Goal: Find specific page/section: Find specific page/section

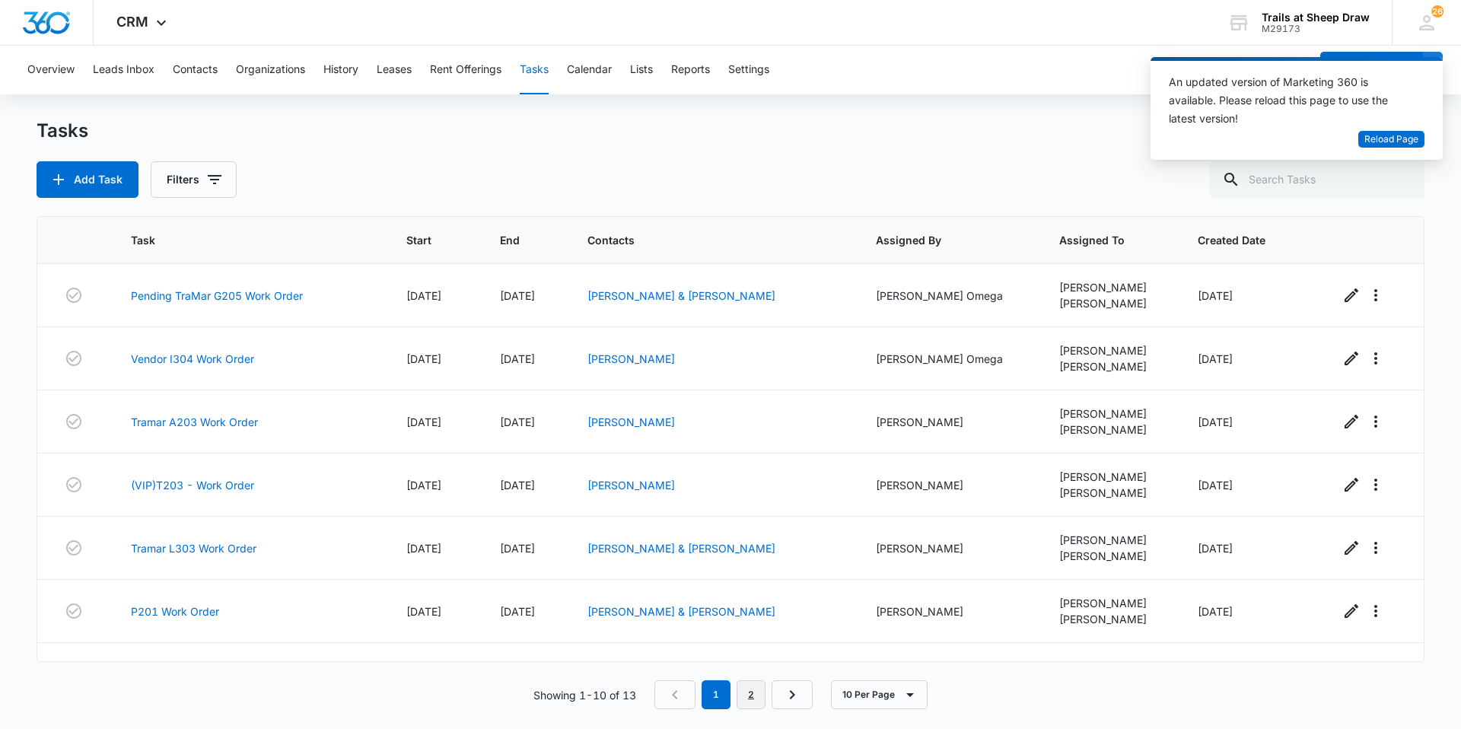
click at [746, 695] on link "2" at bounding box center [751, 694] width 29 height 29
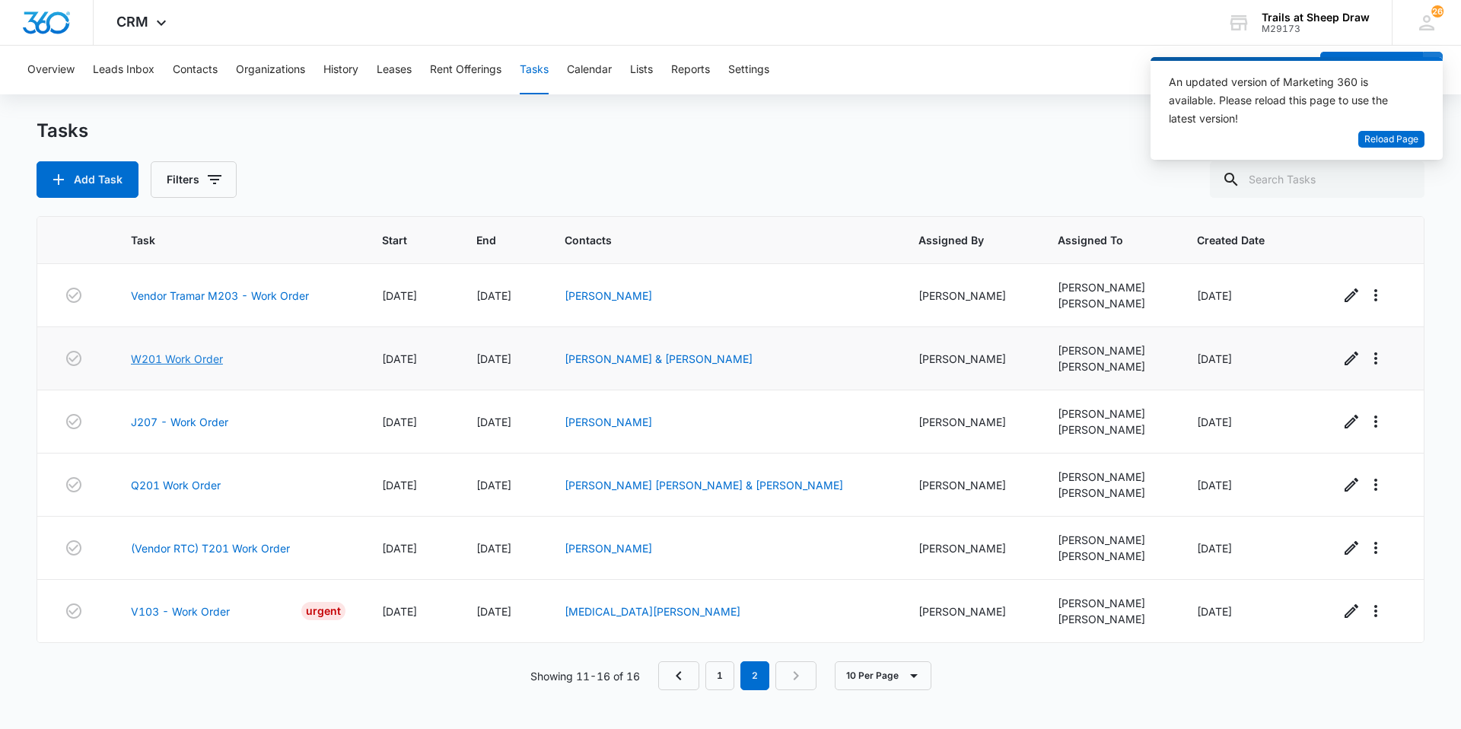
click at [193, 364] on link "W201 Work Order" at bounding box center [177, 359] width 92 height 16
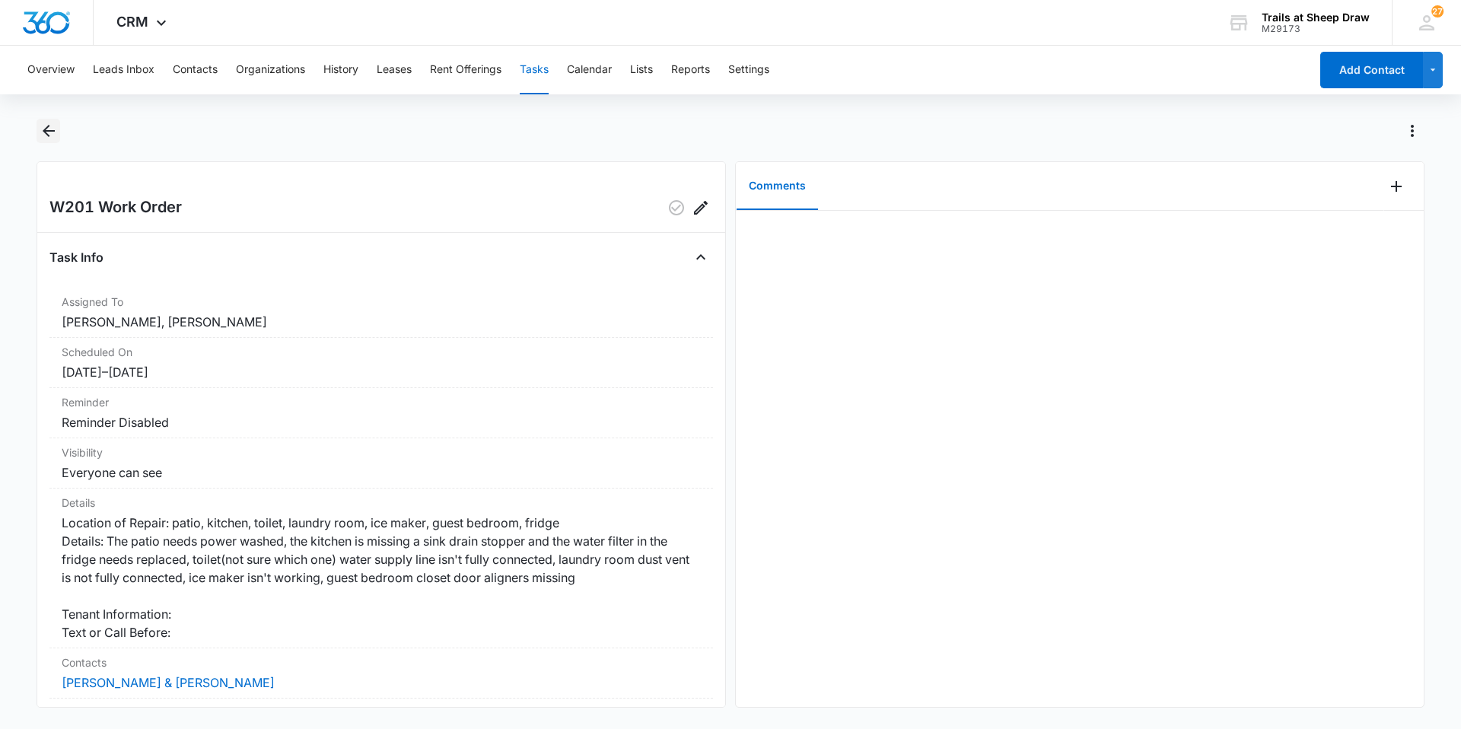
click at [56, 131] on icon "Back" at bounding box center [49, 131] width 18 height 18
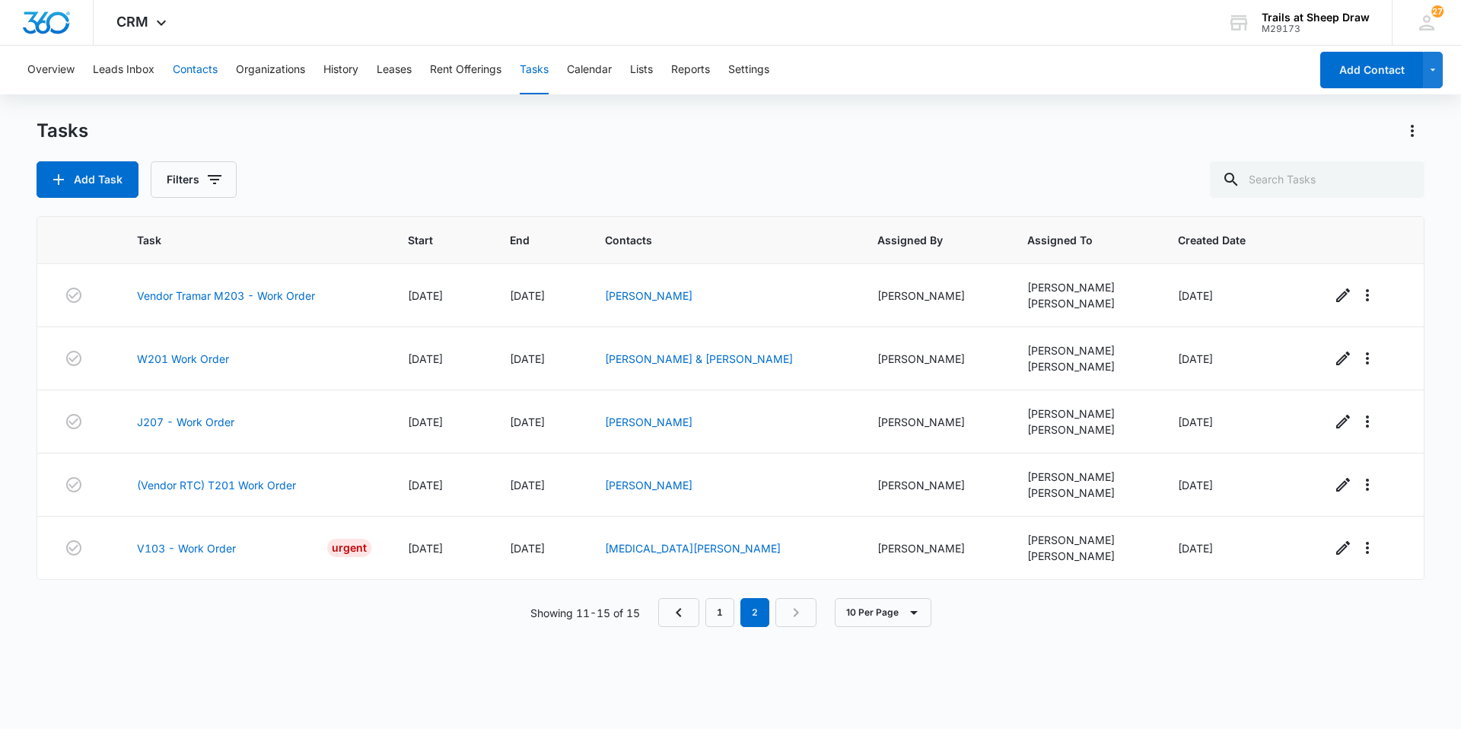
click at [198, 68] on button "Contacts" at bounding box center [195, 70] width 45 height 49
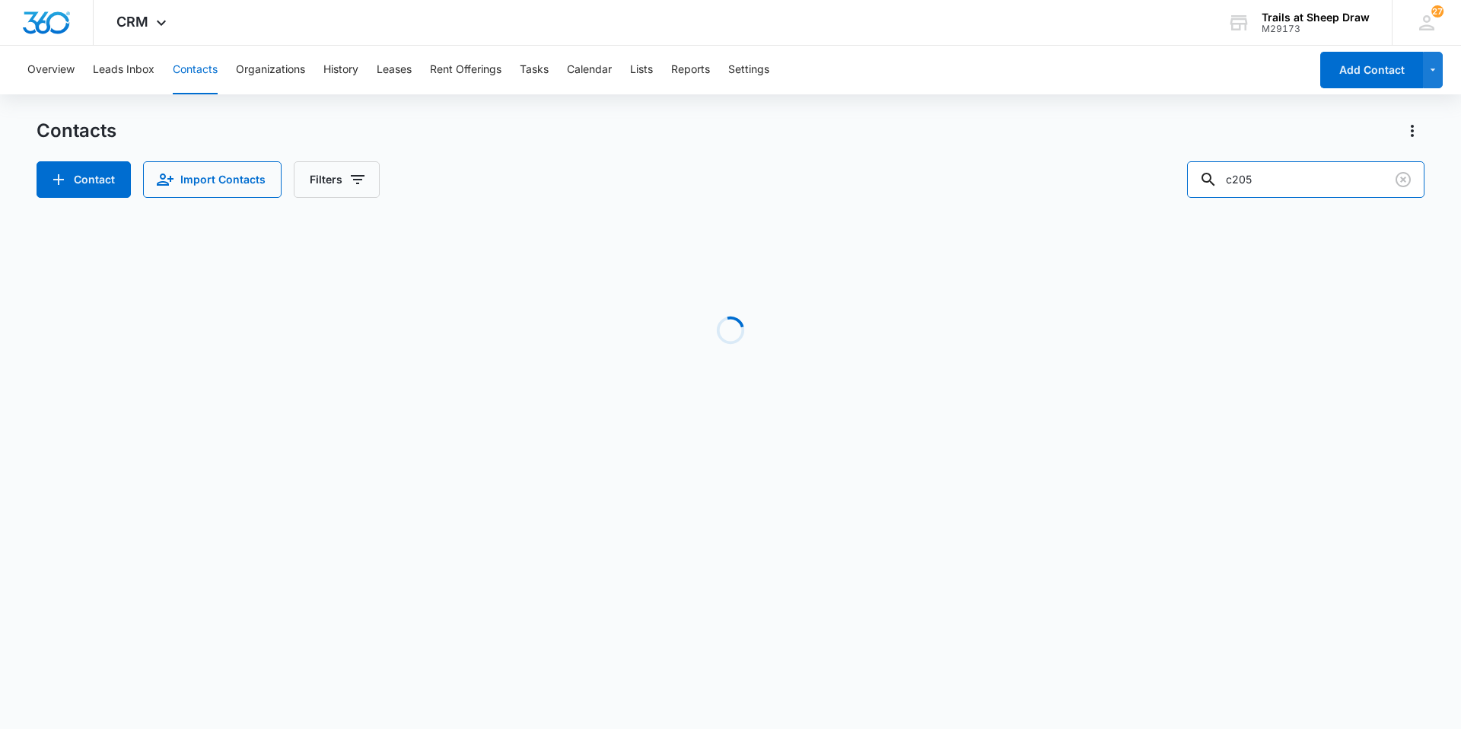
drag, startPoint x: 1283, startPoint y: 177, endPoint x: 1109, endPoint y: 166, distance: 174.6
click at [1109, 166] on div "Contact Import Contacts Filters c205" at bounding box center [731, 179] width 1388 height 37
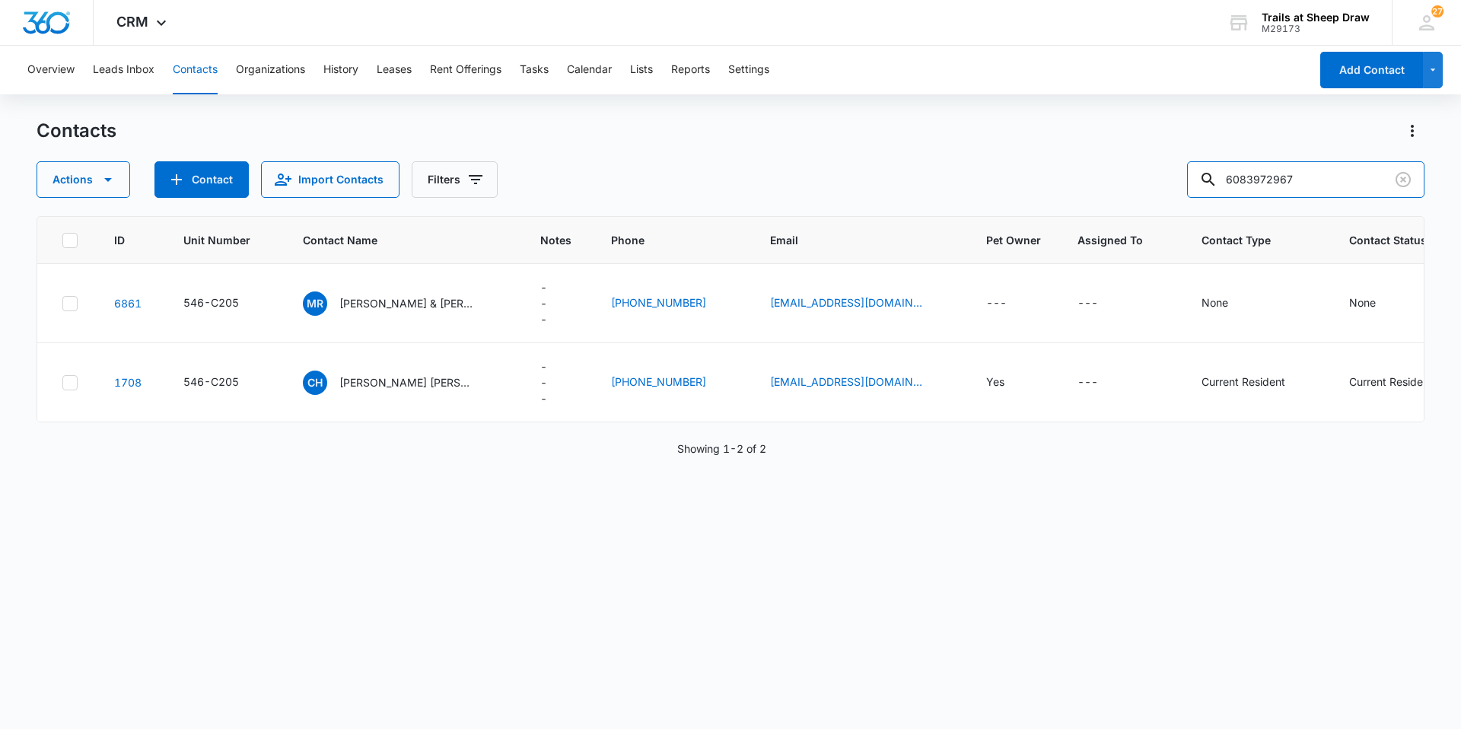
type input "6083972967"
